Goal: Task Accomplishment & Management: Manage account settings

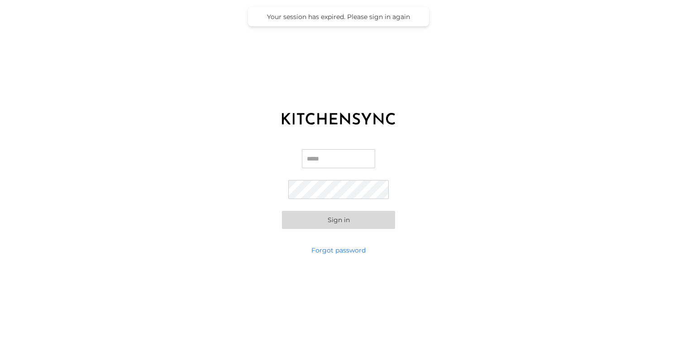
type input "**********"
click at [339, 220] on button "Sign in" at bounding box center [338, 220] width 113 height 18
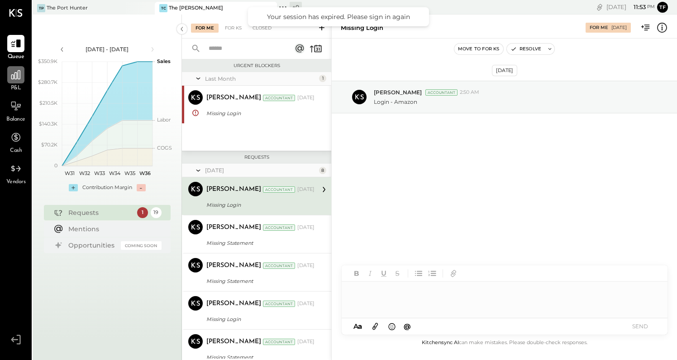
click at [20, 79] on icon at bounding box center [15, 74] width 9 height 9
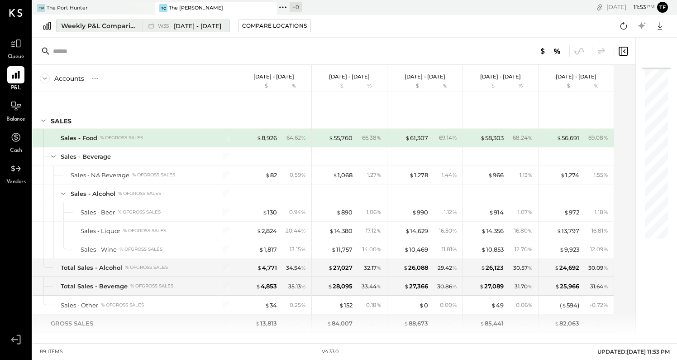
click at [124, 30] on button "Weekly P&L Comparison W35 [DATE] - [DATE]" at bounding box center [143, 25] width 174 height 13
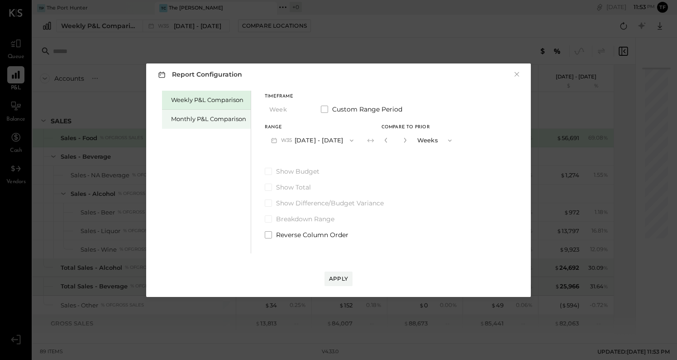
click at [232, 117] on div "Monthly P&L Comparison" at bounding box center [208, 119] width 75 height 9
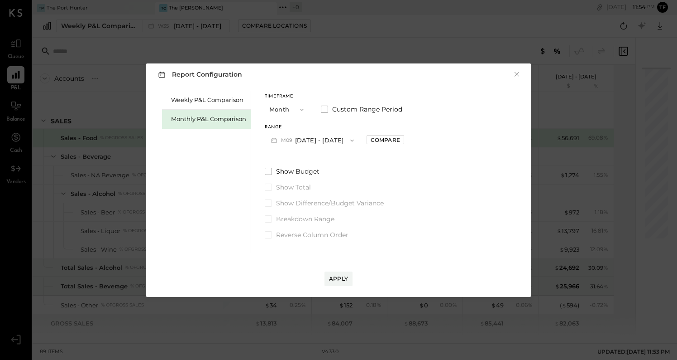
click at [286, 110] on button "Month" at bounding box center [287, 109] width 45 height 17
click at [293, 140] on div "YTD" at bounding box center [287, 142] width 44 height 16
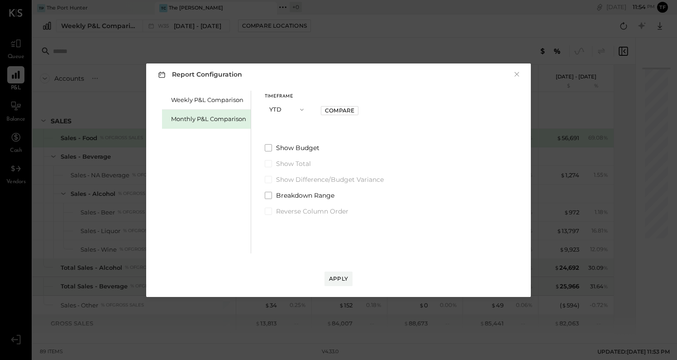
click at [338, 118] on div "Timeframe YTD Compare" at bounding box center [324, 109] width 119 height 31
click at [338, 107] on div "Compare" at bounding box center [339, 110] width 29 height 8
click at [339, 279] on div "Apply" at bounding box center [338, 278] width 19 height 8
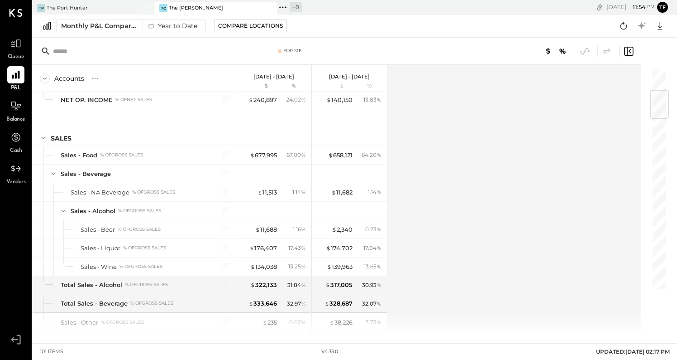
scroll to position [184, 0]
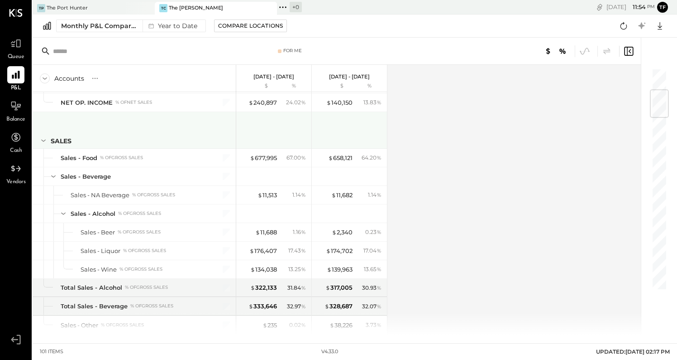
click at [44, 140] on icon at bounding box center [43, 140] width 5 height 2
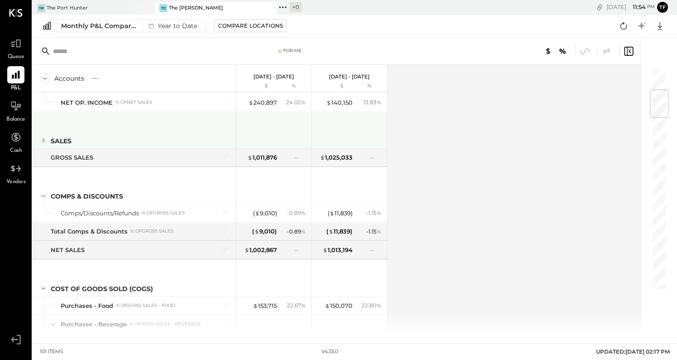
scroll to position [185, 0]
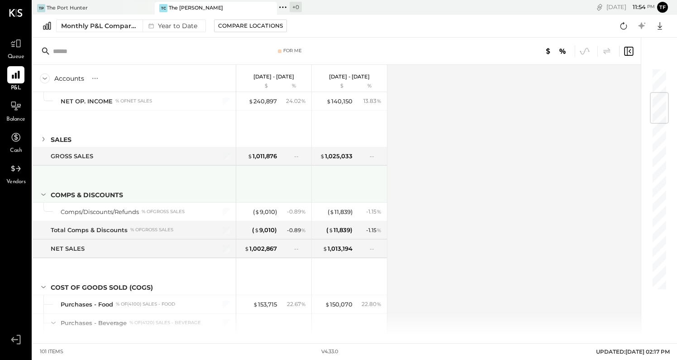
click at [43, 192] on icon at bounding box center [43, 194] width 10 height 10
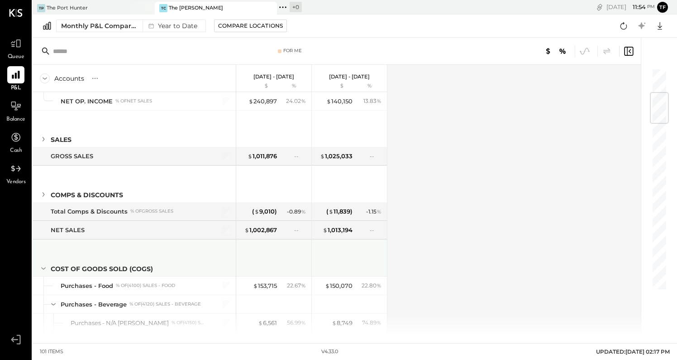
click at [43, 269] on icon at bounding box center [43, 268] width 5 height 2
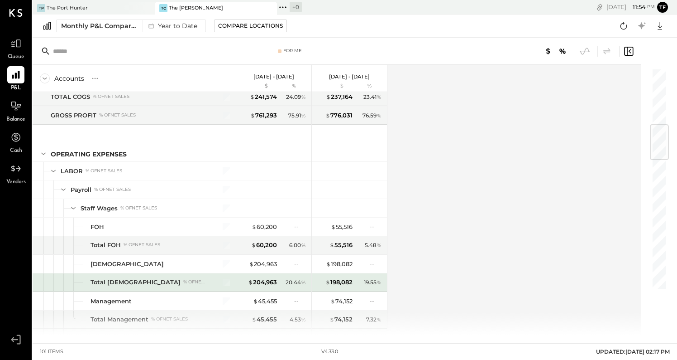
scroll to position [370, 0]
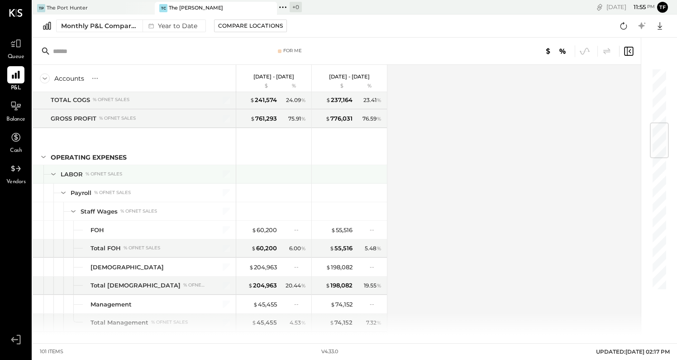
click at [56, 172] on icon at bounding box center [53, 174] width 10 height 10
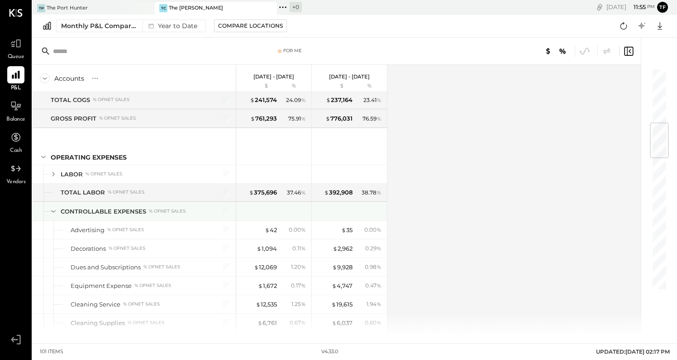
click at [55, 212] on icon at bounding box center [53, 211] width 10 height 10
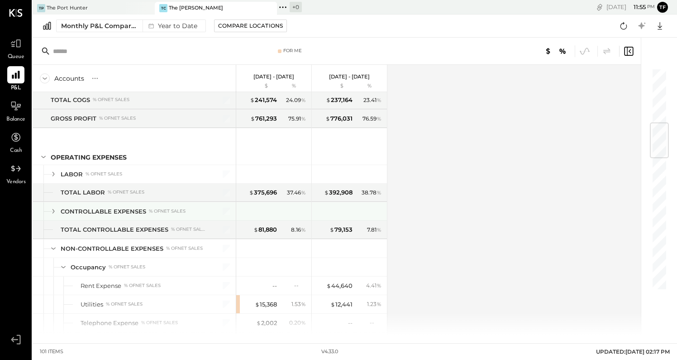
click at [55, 209] on icon at bounding box center [53, 211] width 10 height 10
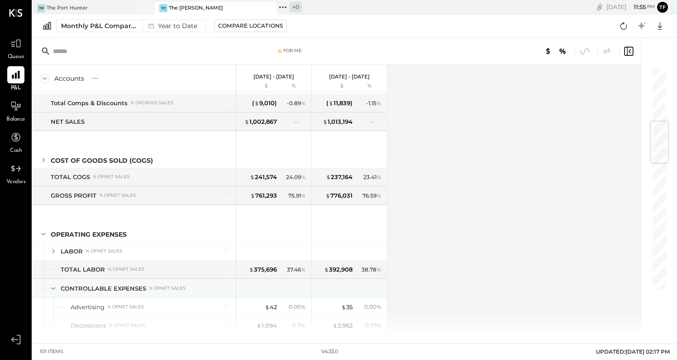
scroll to position [291, 0]
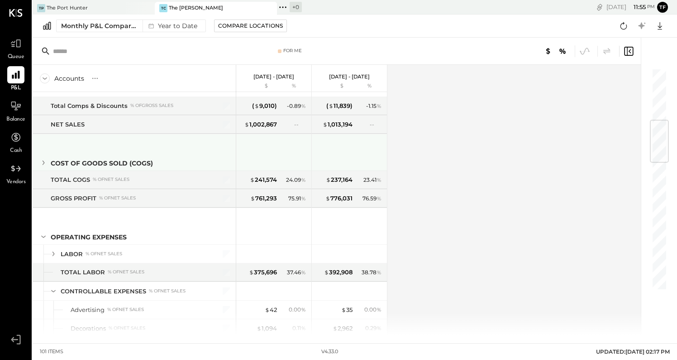
click at [44, 161] on icon at bounding box center [43, 163] width 10 height 10
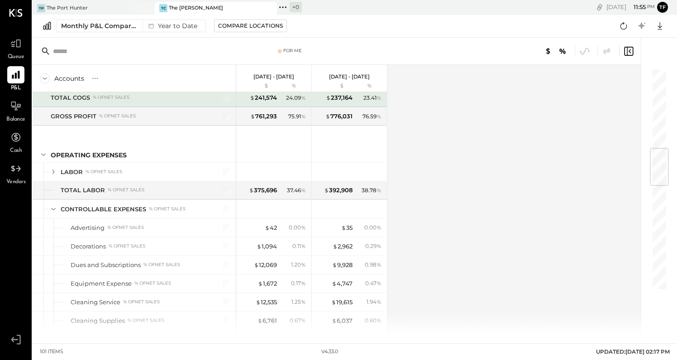
scroll to position [551, 0]
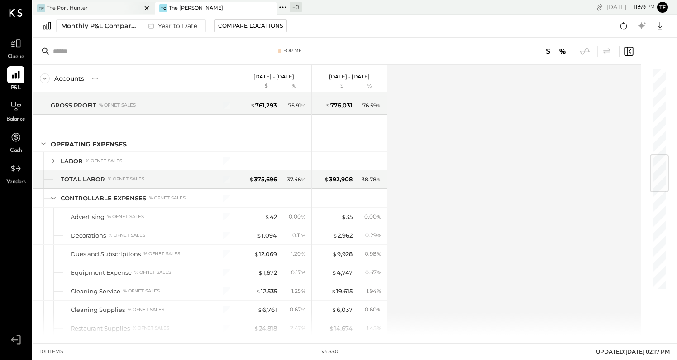
click at [78, 4] on div "TP The Port Hunter" at bounding box center [87, 8] width 109 height 8
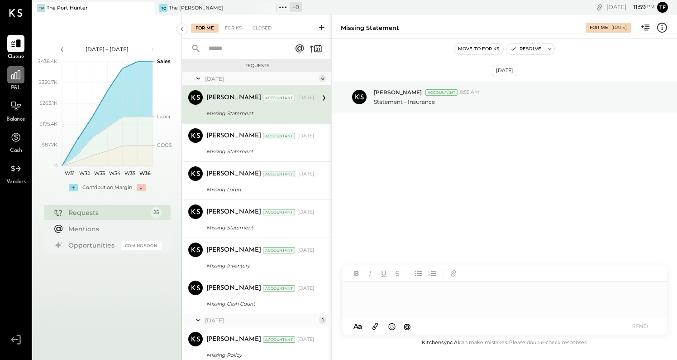
click at [19, 78] on icon at bounding box center [16, 75] width 12 height 12
